Goal: Information Seeking & Learning: Learn about a topic

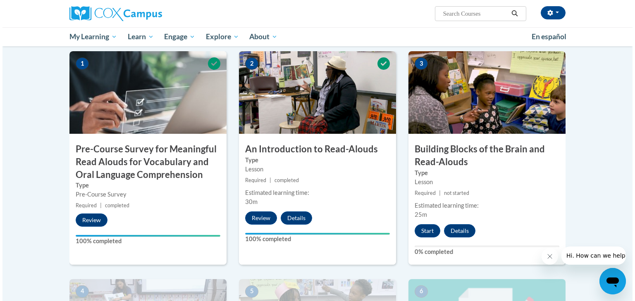
scroll to position [198, 0]
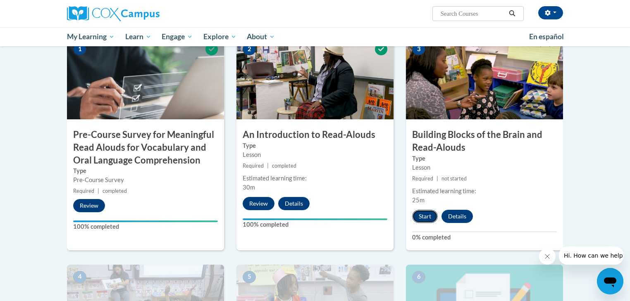
click at [425, 217] on button "Start" at bounding box center [425, 216] width 26 height 13
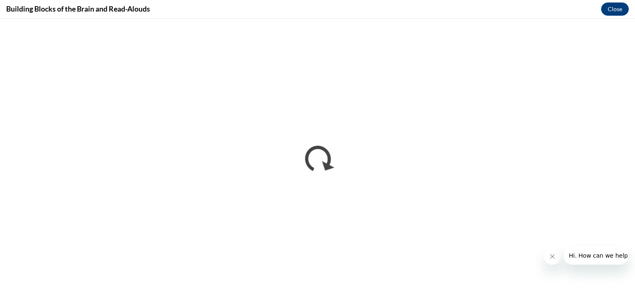
scroll to position [0, 0]
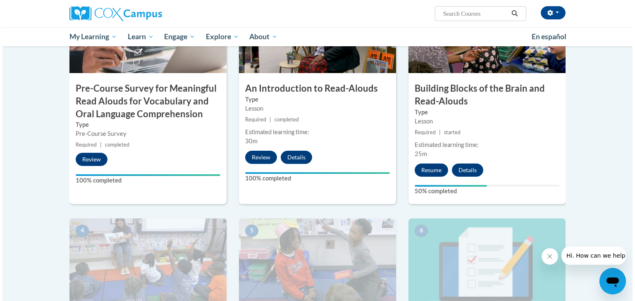
scroll to position [265, 0]
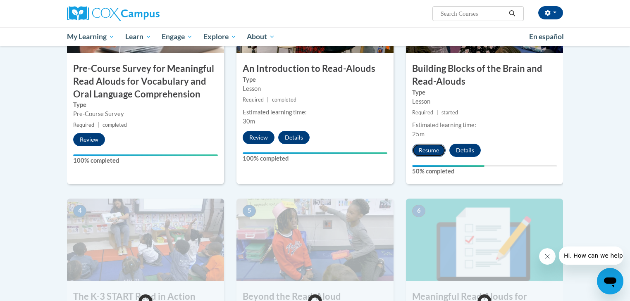
click at [430, 151] on button "Resume" at bounding box center [428, 150] width 33 height 13
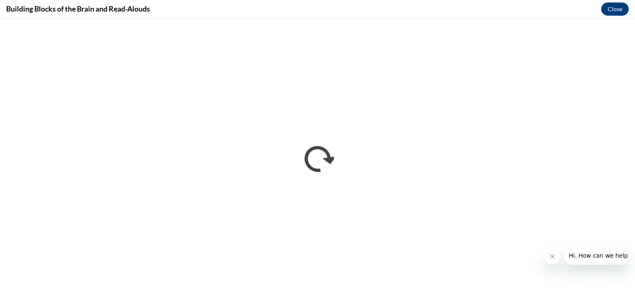
scroll to position [0, 0]
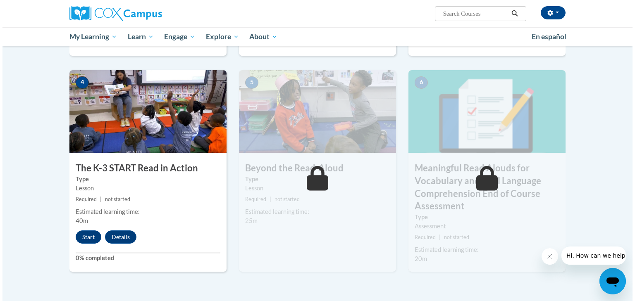
scroll to position [463, 0]
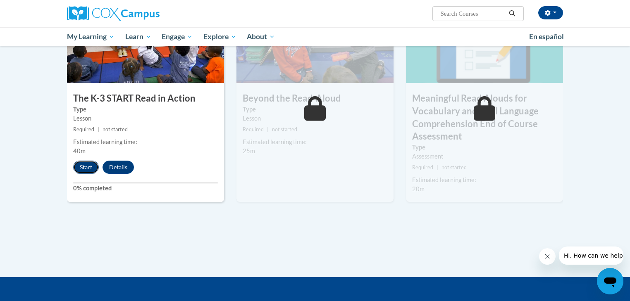
click at [86, 165] on button "Start" at bounding box center [86, 167] width 26 height 13
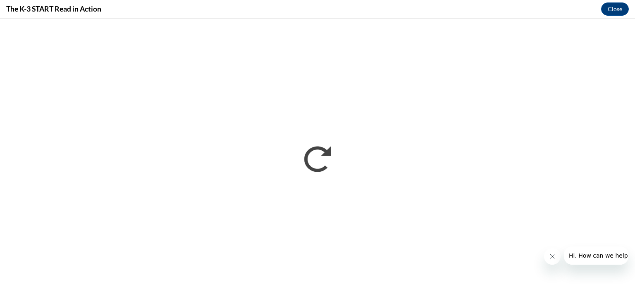
scroll to position [0, 0]
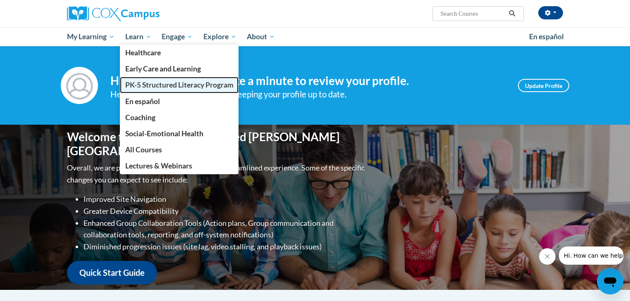
click at [162, 85] on span "PK-5 Structured Literacy Program" at bounding box center [179, 85] width 108 height 9
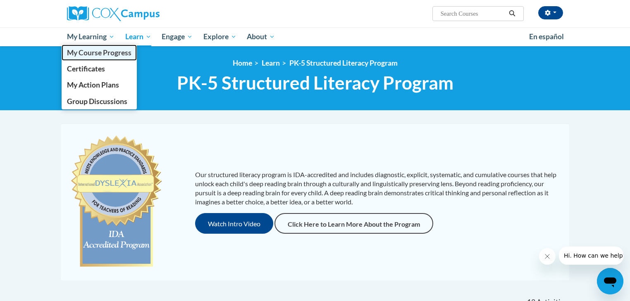
click at [96, 50] on span "My Course Progress" at bounding box center [99, 52] width 65 height 9
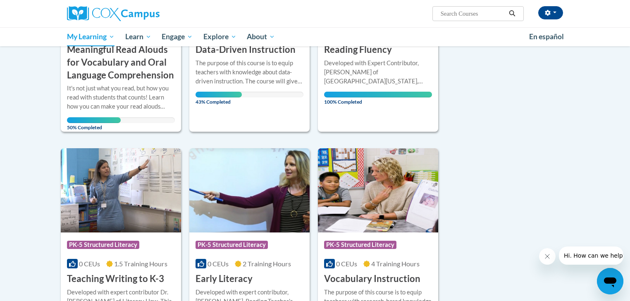
scroll to position [232, 0]
click at [264, 81] on div "The purpose of this course is to equip teachers with knowledge about data-drive…" at bounding box center [250, 72] width 108 height 27
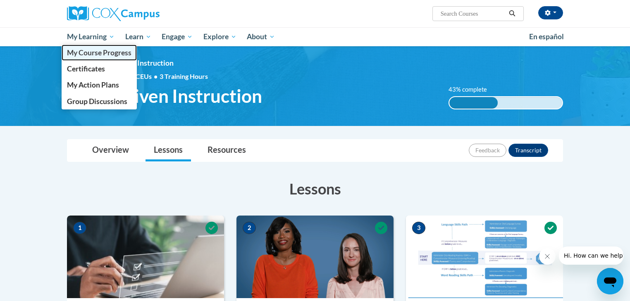
click at [98, 52] on span "My Course Progress" at bounding box center [99, 52] width 65 height 9
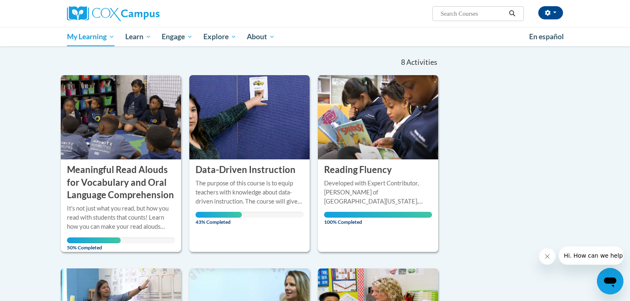
scroll to position [132, 0]
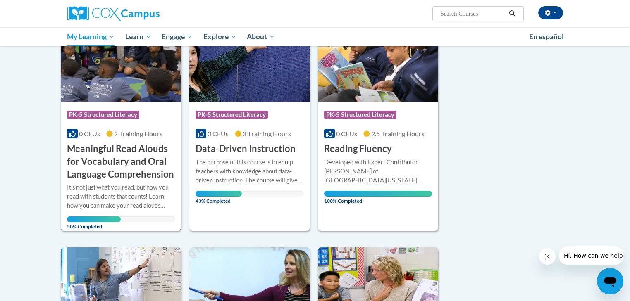
click at [116, 155] on h3 "Meaningful Read Alouds for Vocabulary and Oral Language Comprehension" at bounding box center [121, 162] width 108 height 38
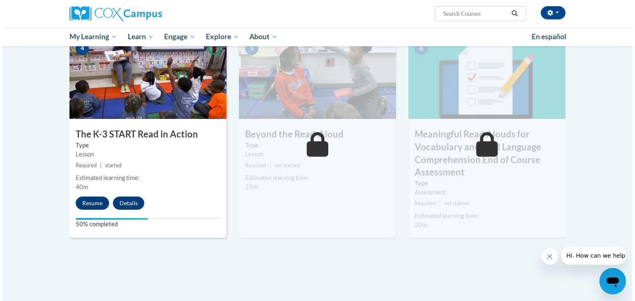
scroll to position [430, 0]
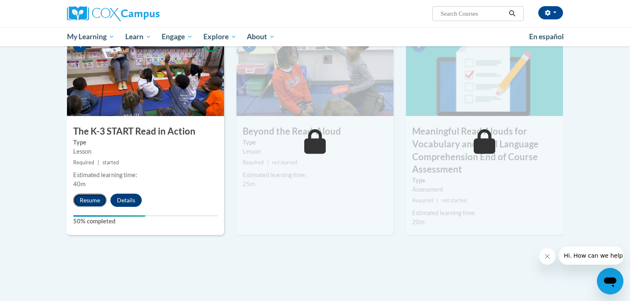
click at [86, 201] on button "Resume" at bounding box center [89, 200] width 33 height 13
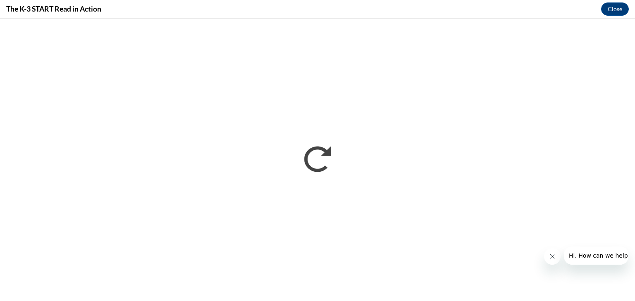
scroll to position [0, 0]
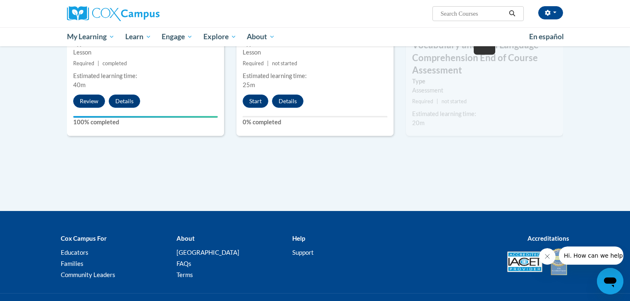
scroll to position [298, 0]
